Goal: Task Accomplishment & Management: Use online tool/utility

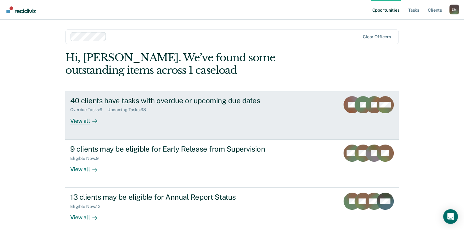
click at [278, 121] on div "40 clients have tasks with overdue or upcoming due dates Overdue Tasks : 9 Upco…" at bounding box center [185, 110] width 230 height 28
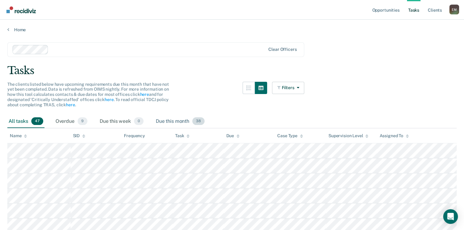
click at [178, 122] on div "Due this month 38" at bounding box center [180, 121] width 51 height 13
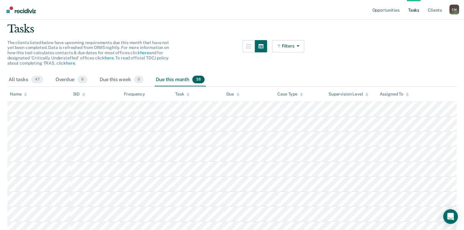
scroll to position [215, 0]
